Goal: Task Accomplishment & Management: Complete application form

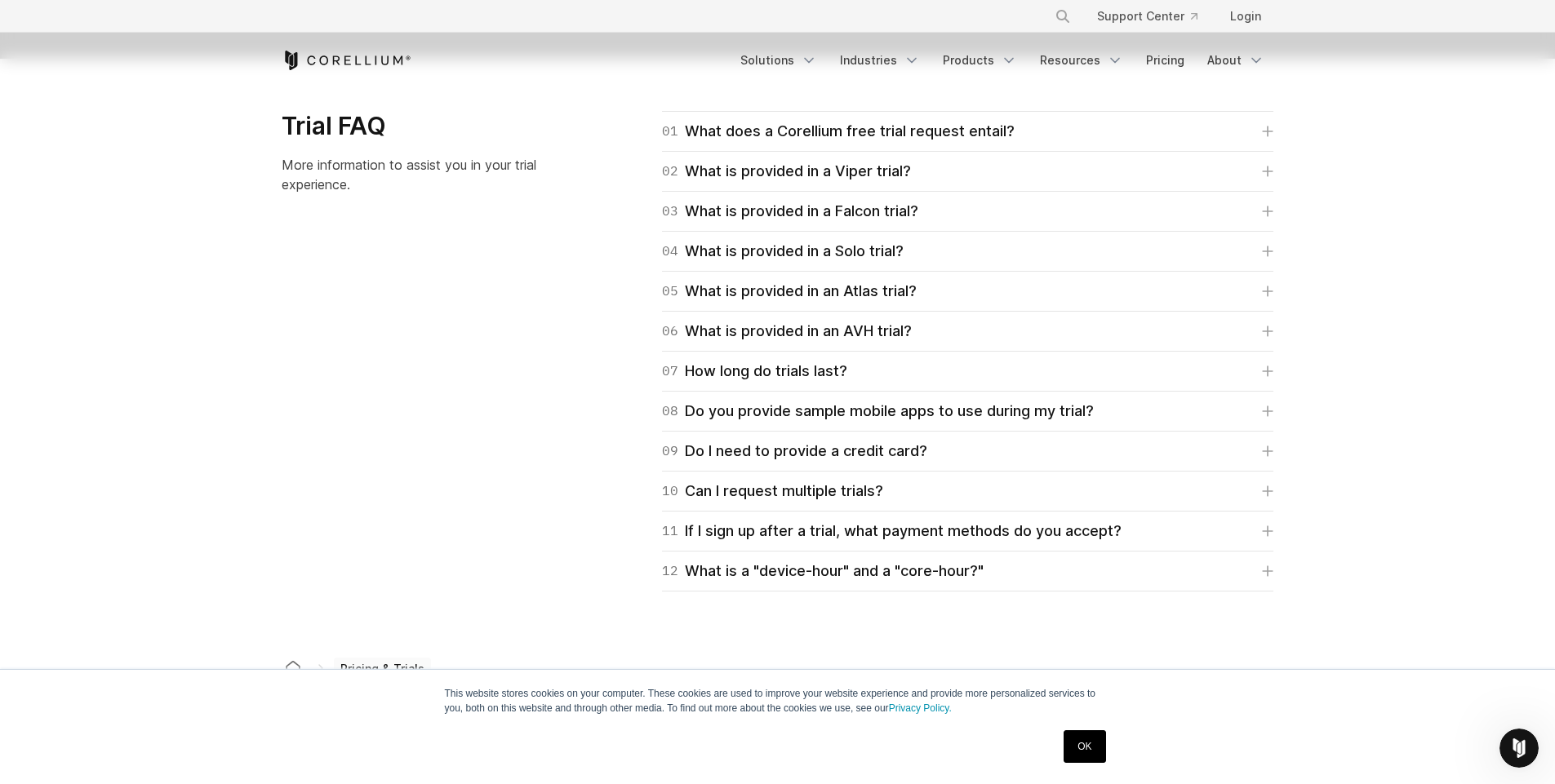
scroll to position [2349, 0]
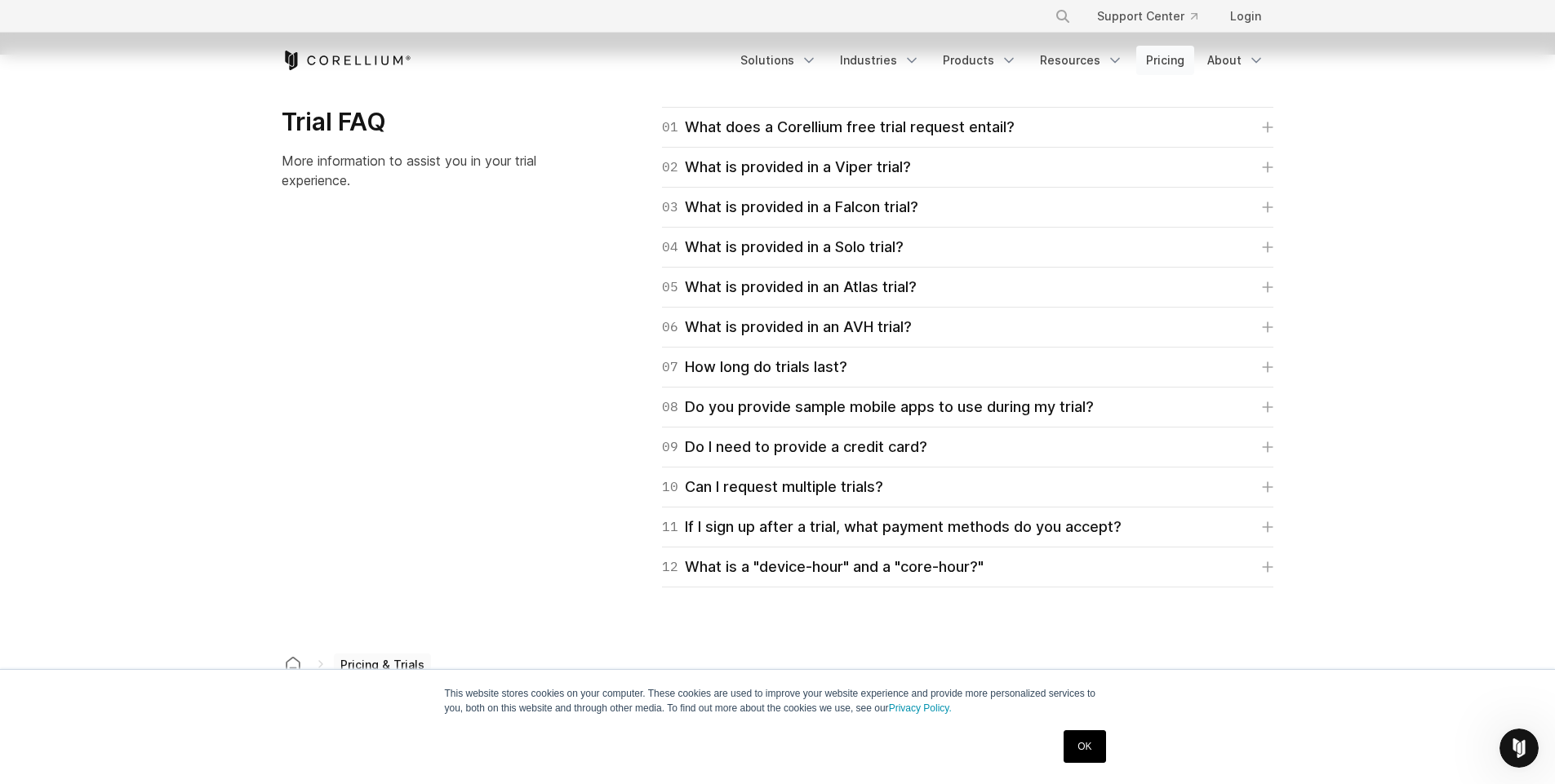
click at [1170, 67] on link "Pricing" at bounding box center [1165, 61] width 58 height 30
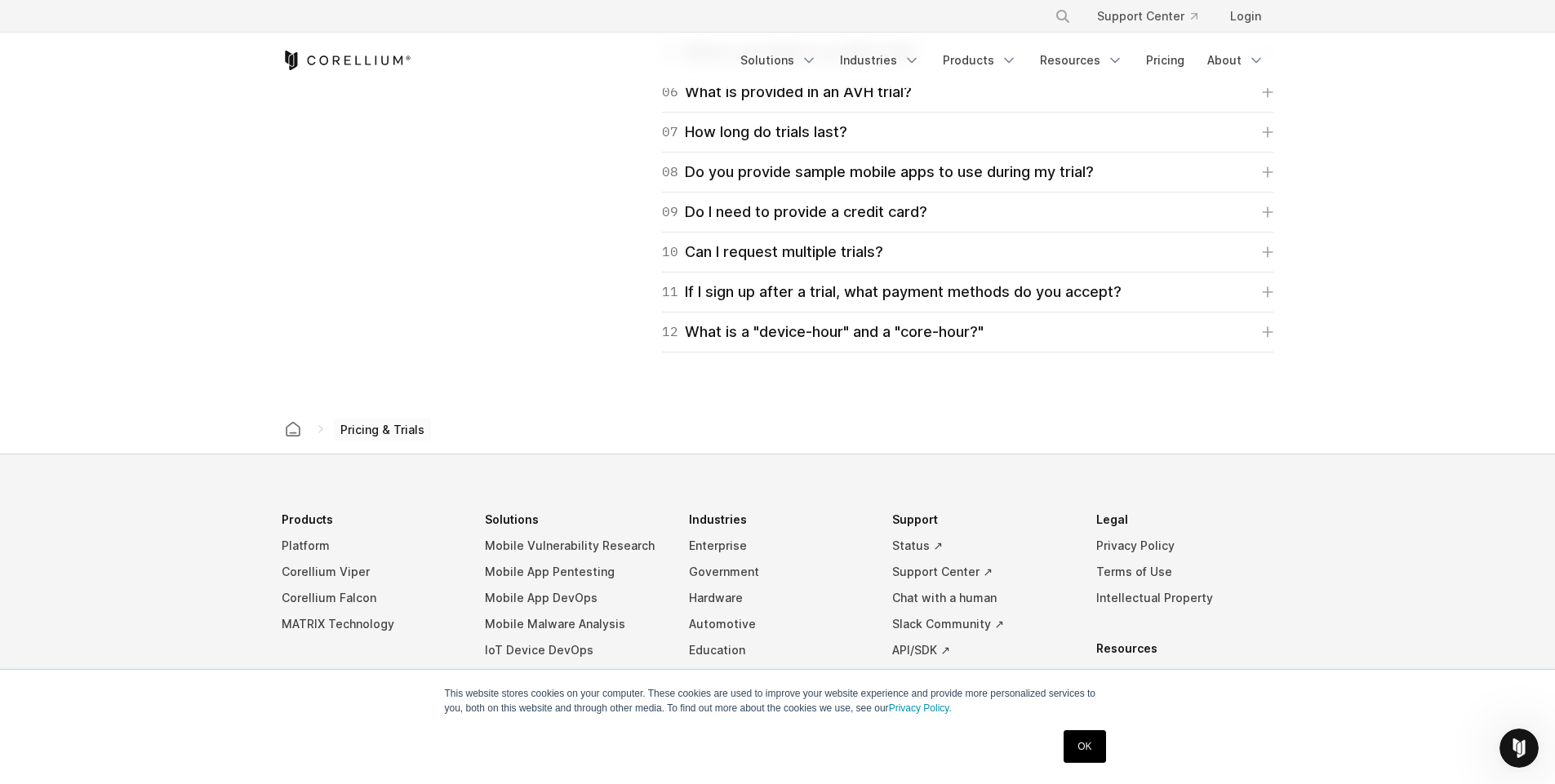
scroll to position [2448, 0]
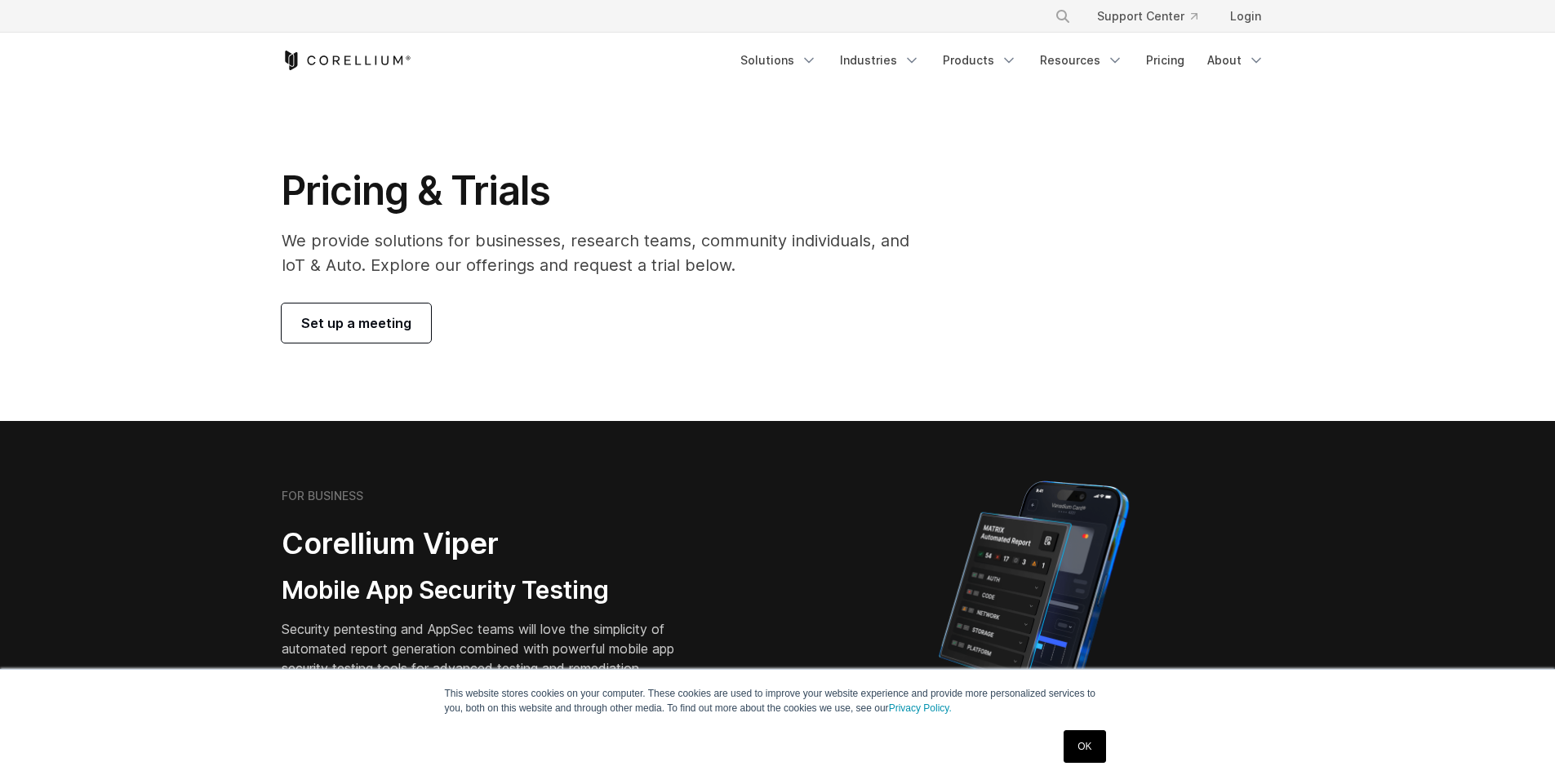
scroll to position [586, 0]
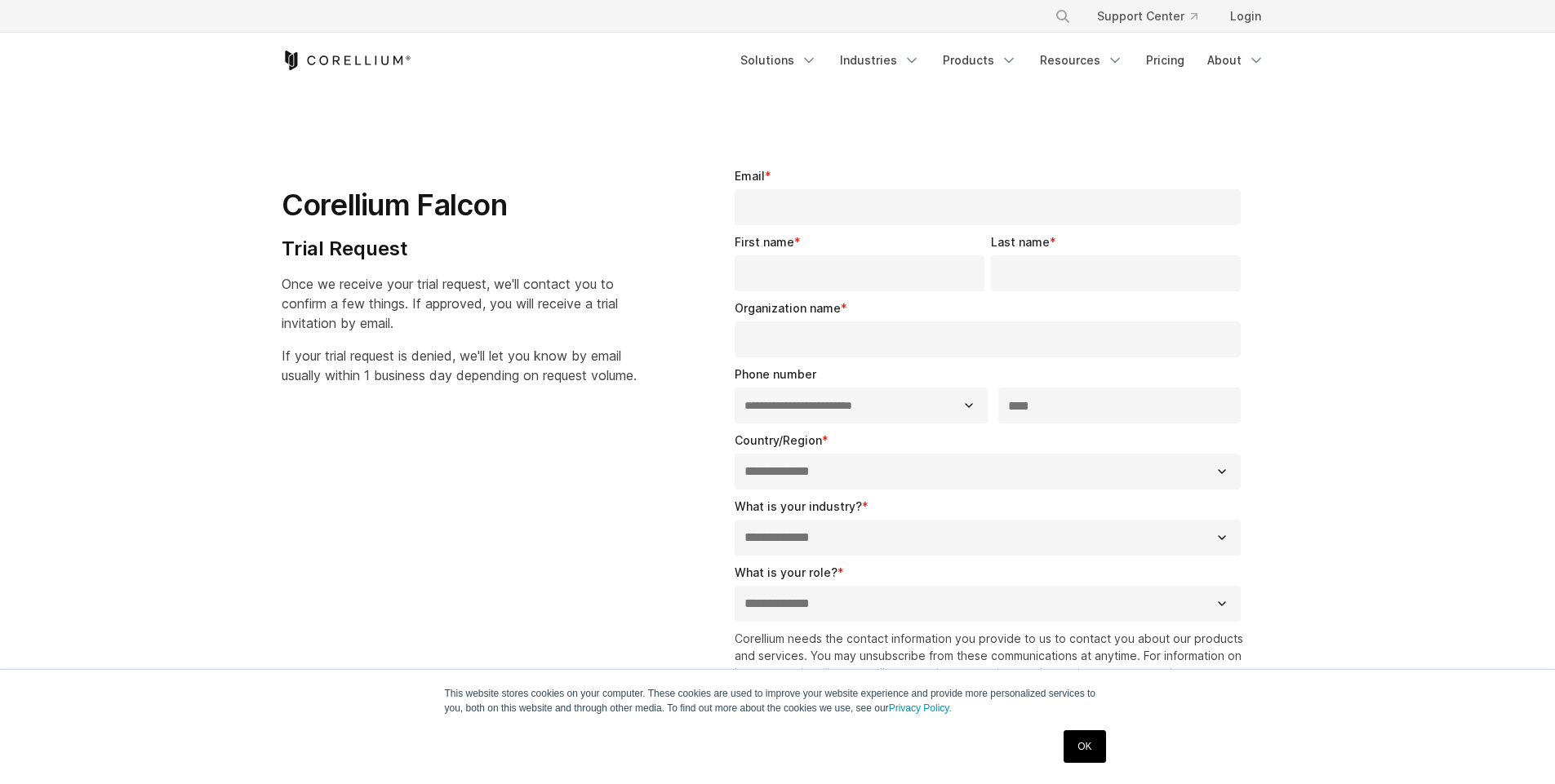
select select "**"
drag, startPoint x: 298, startPoint y: 253, endPoint x: 426, endPoint y: 268, distance: 128.9
click at [426, 268] on div "Corellium Falcon Trial Request Once we receive your trial request, we'll contac…" at bounding box center [478, 269] width 394 height 231
click at [347, 356] on span "If your trial request is denied, we'll let you know by email usually within 1 b…" at bounding box center [459, 365] width 355 height 36
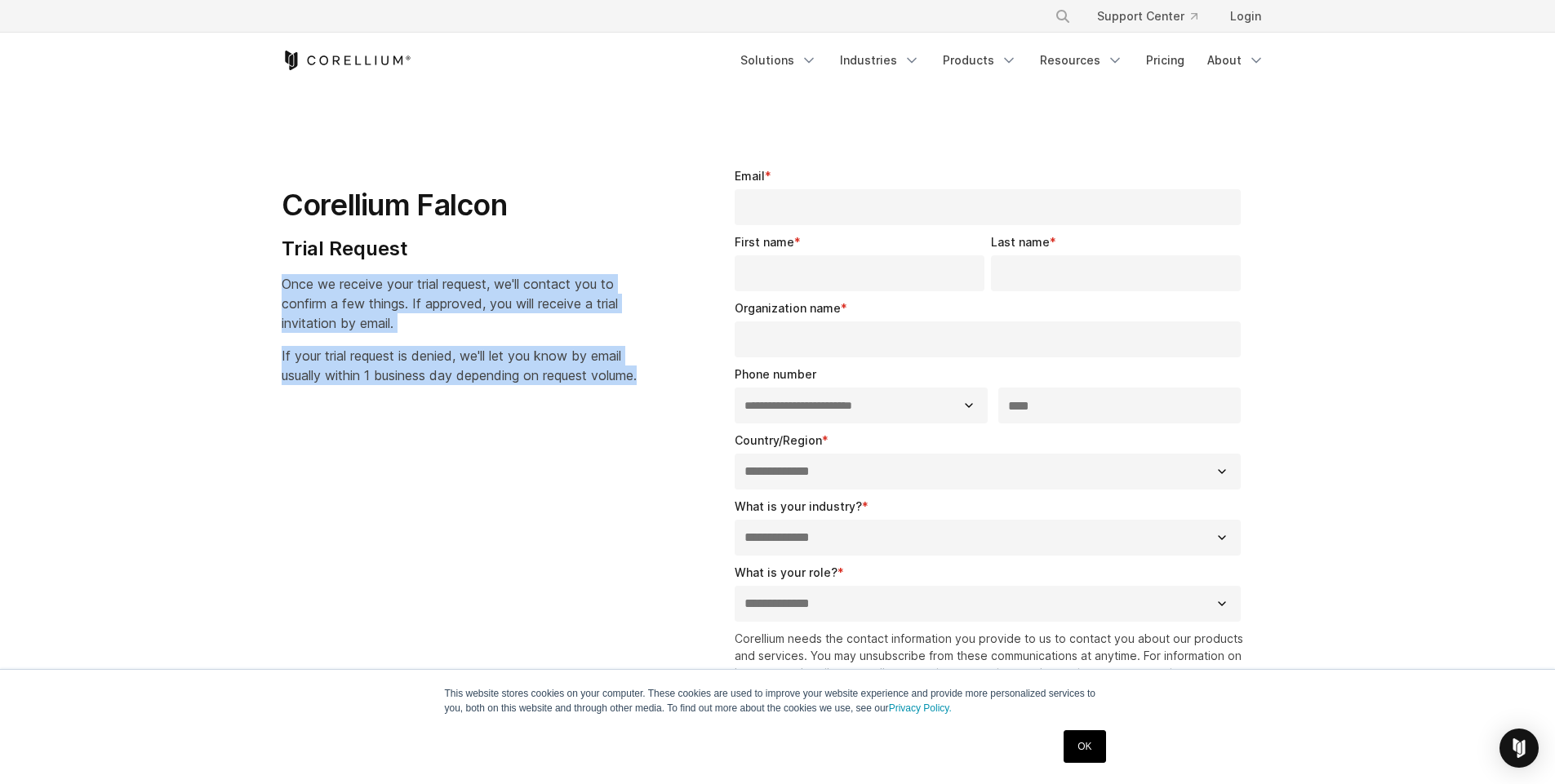
drag, startPoint x: 345, startPoint y: 398, endPoint x: 285, endPoint y: 261, distance: 149.6
click at [285, 261] on div "Corellium Falcon Trial Request Once we receive your trial request, we'll contac…" at bounding box center [478, 269] width 394 height 231
click at [478, 327] on p "Once we receive your trial request, we'll contact you to confirm a few things. …" at bounding box center [459, 304] width 355 height 59
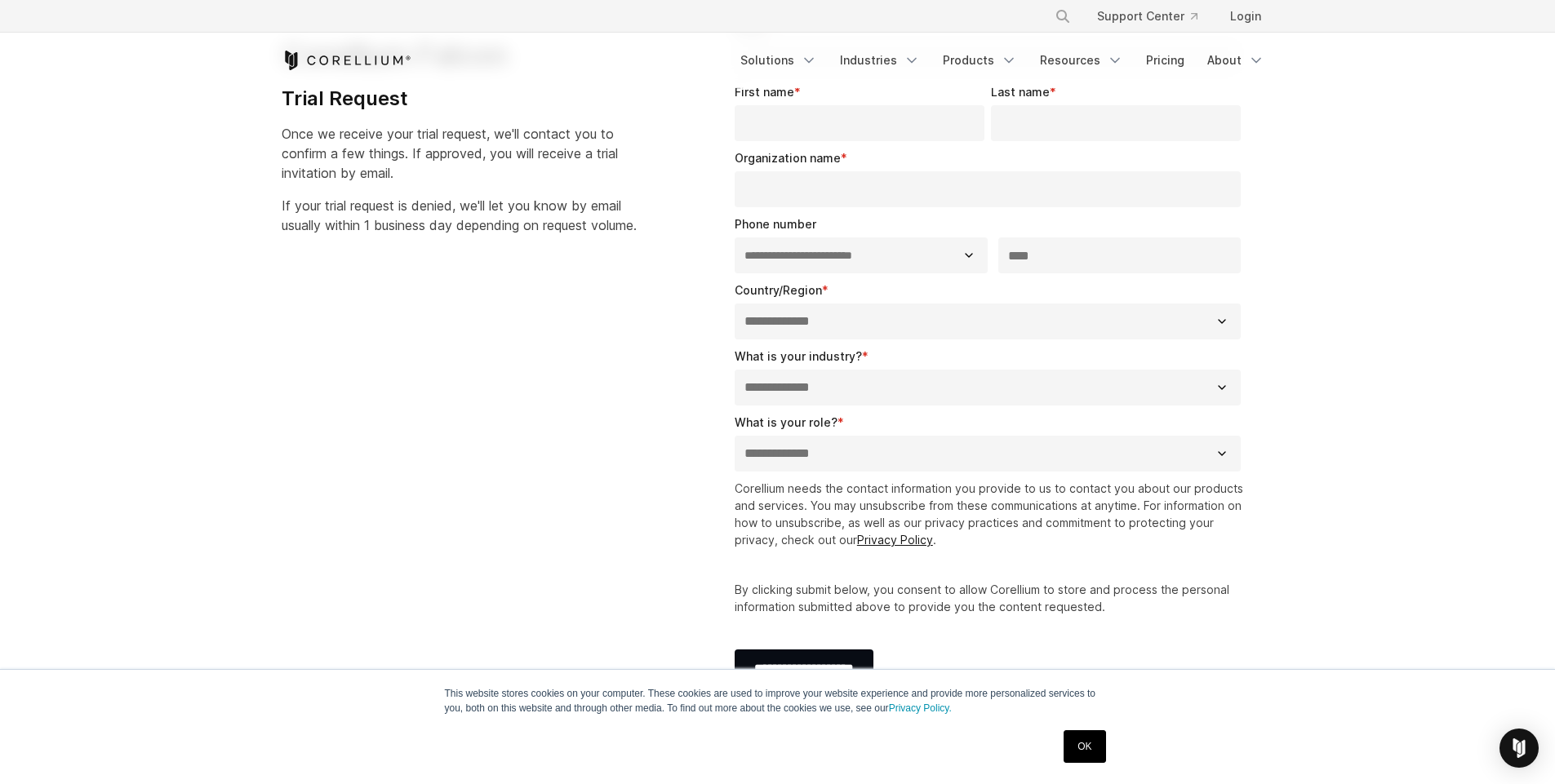
scroll to position [294, 0]
